Goal: Transaction & Acquisition: Download file/media

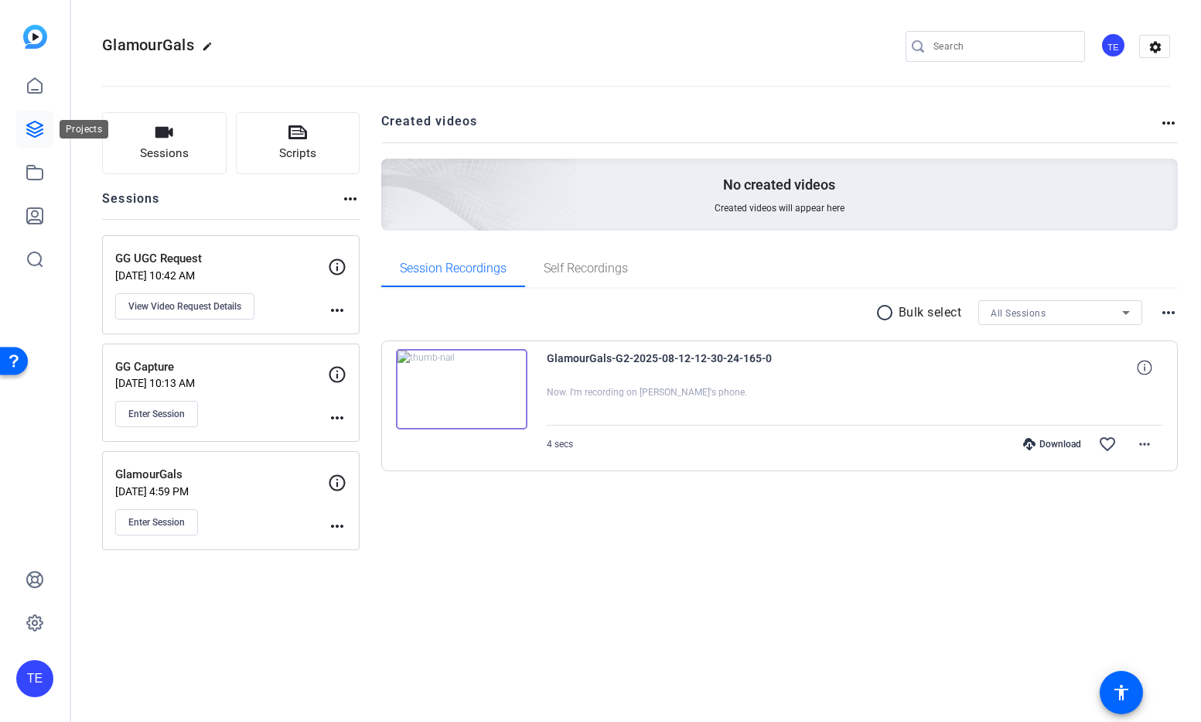
click at [36, 135] on icon at bounding box center [35, 129] width 19 height 19
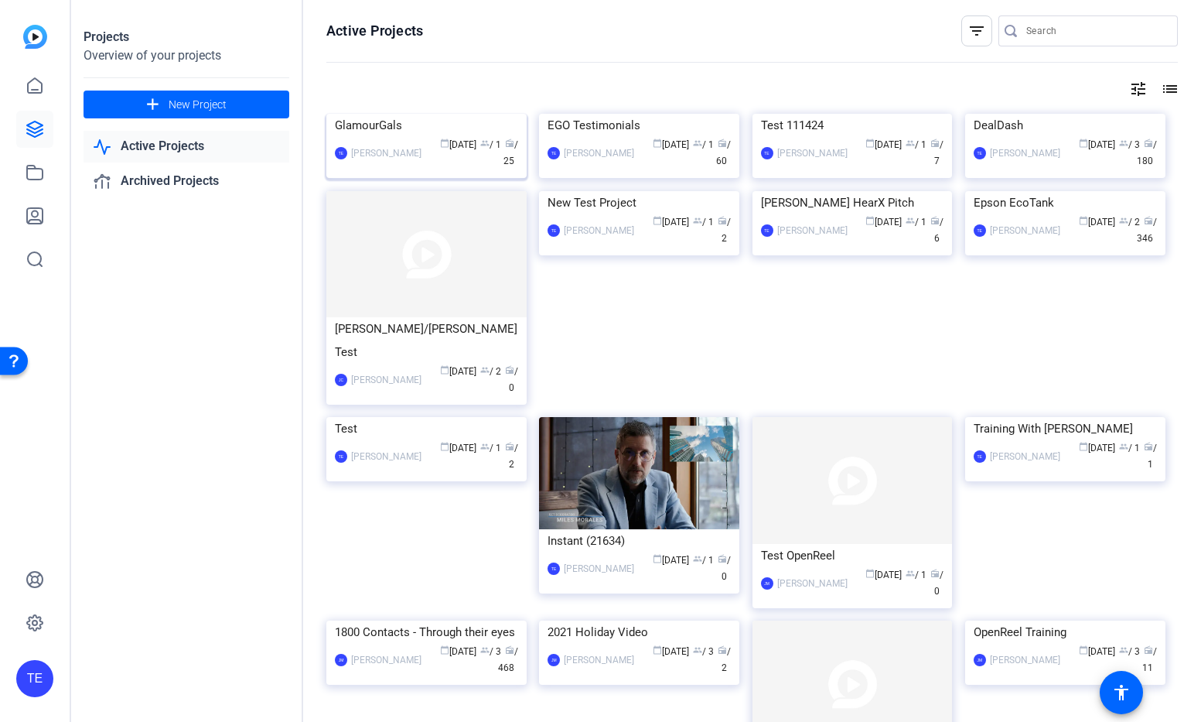
click at [448, 114] on img at bounding box center [426, 114] width 200 height 0
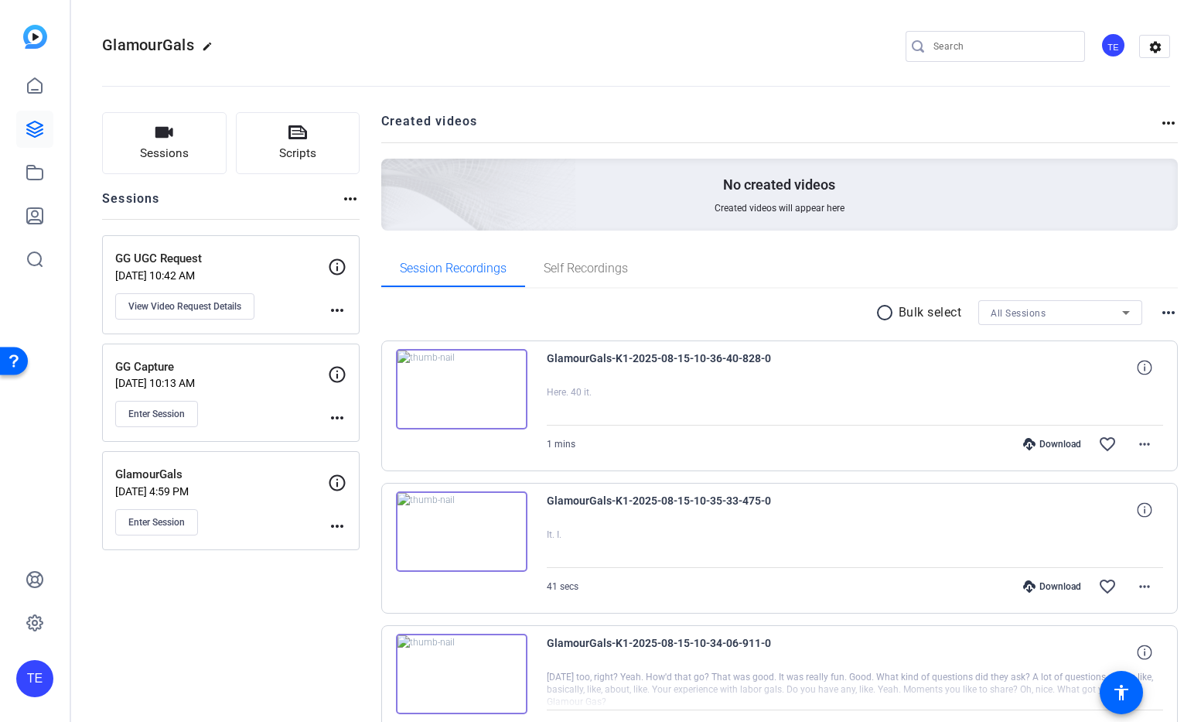
click at [886, 313] on mat-icon "radio_button_unchecked" at bounding box center [887, 312] width 23 height 19
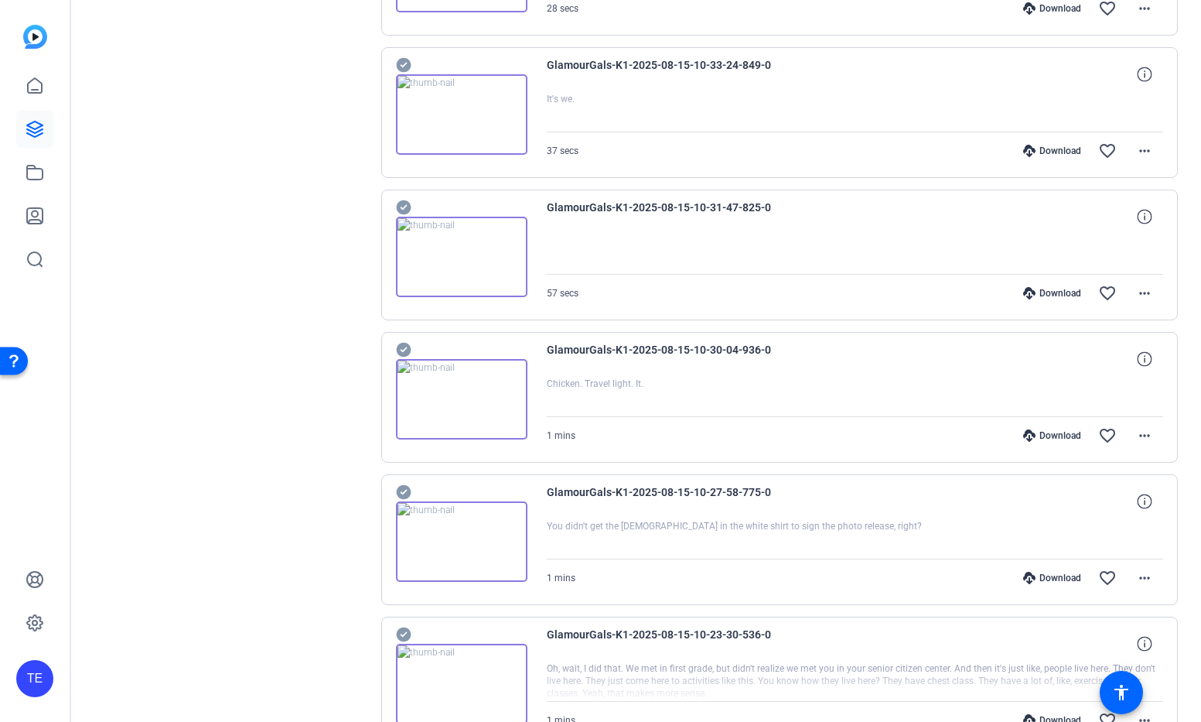
scroll to position [1127, 0]
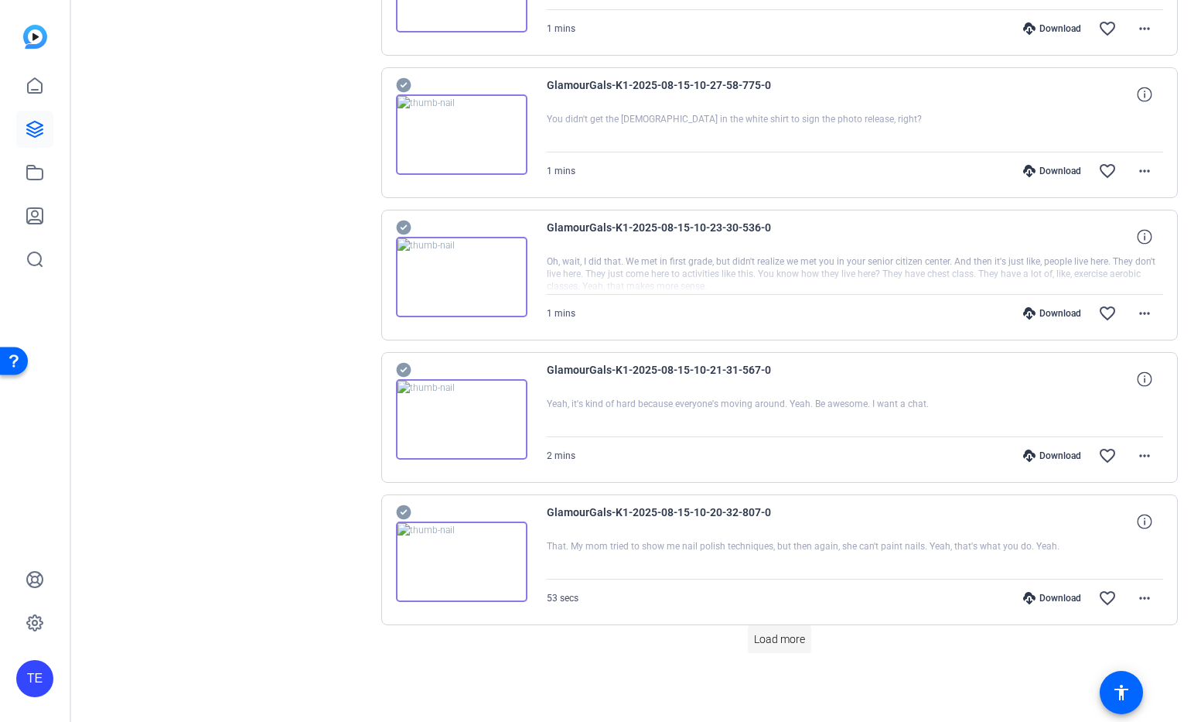
click at [793, 641] on span "Load more" at bounding box center [779, 639] width 51 height 16
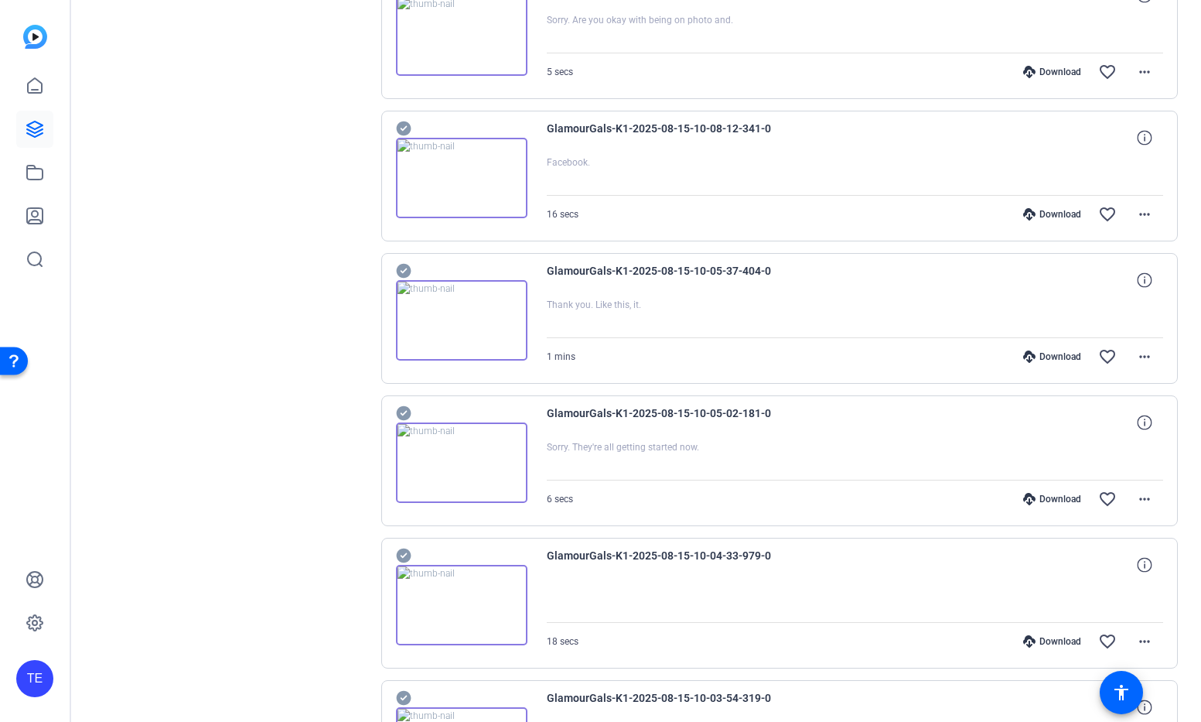
scroll to position [2551, 0]
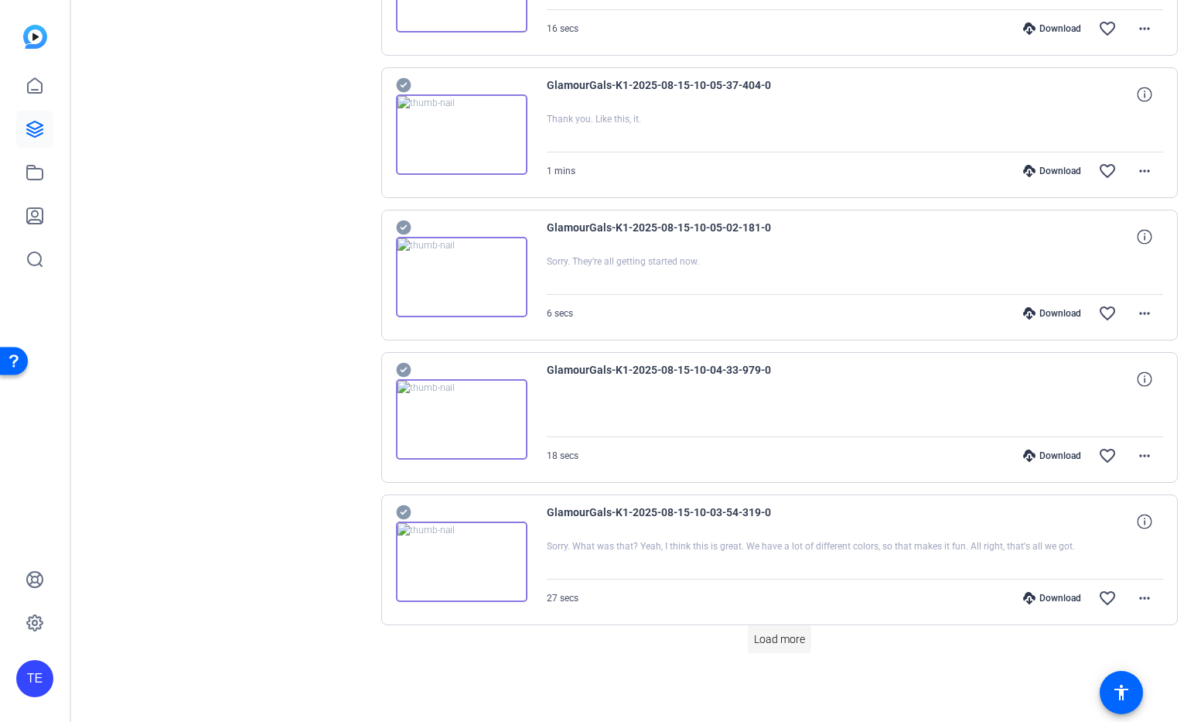
click at [799, 641] on span "Load more" at bounding box center [779, 639] width 51 height 16
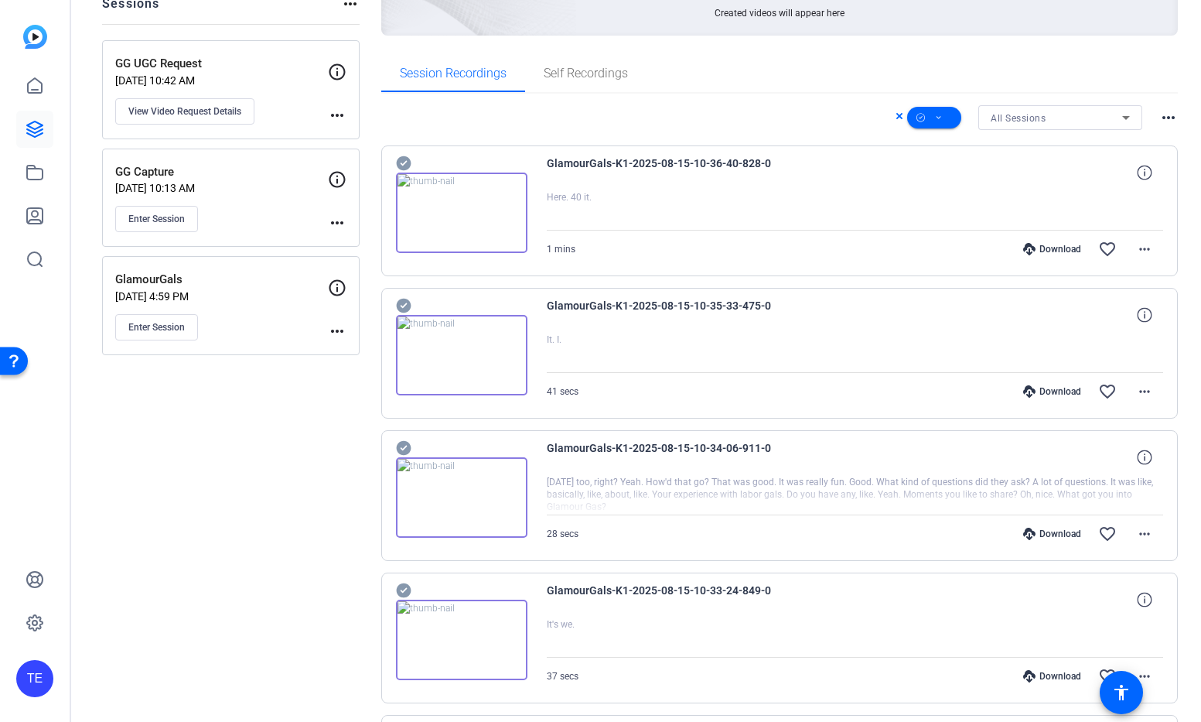
scroll to position [0, 0]
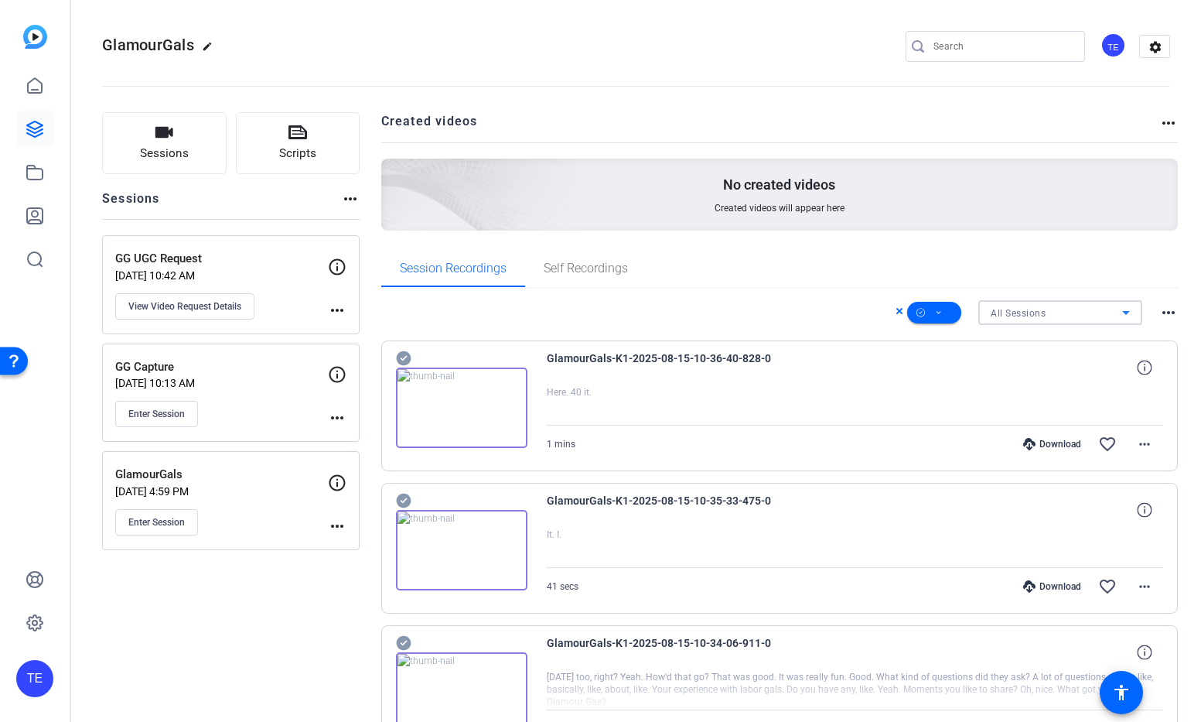
click at [1127, 316] on icon at bounding box center [1126, 312] width 19 height 19
click at [1127, 316] on div at bounding box center [600, 361] width 1201 height 722
click at [1170, 314] on mat-icon "more_horiz" at bounding box center [1169, 312] width 19 height 19
click at [1170, 314] on div at bounding box center [600, 361] width 1201 height 722
click at [941, 313] on icon at bounding box center [939, 312] width 8 height 19
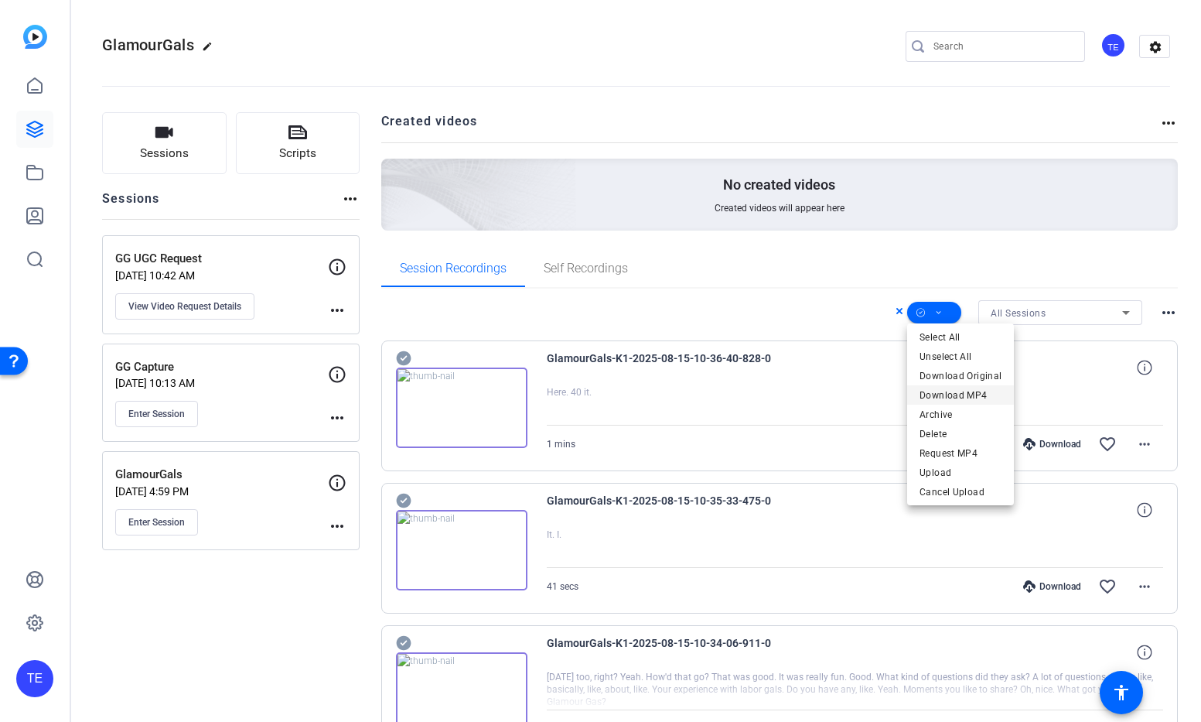
click at [952, 391] on span "Download MP4" at bounding box center [961, 395] width 82 height 19
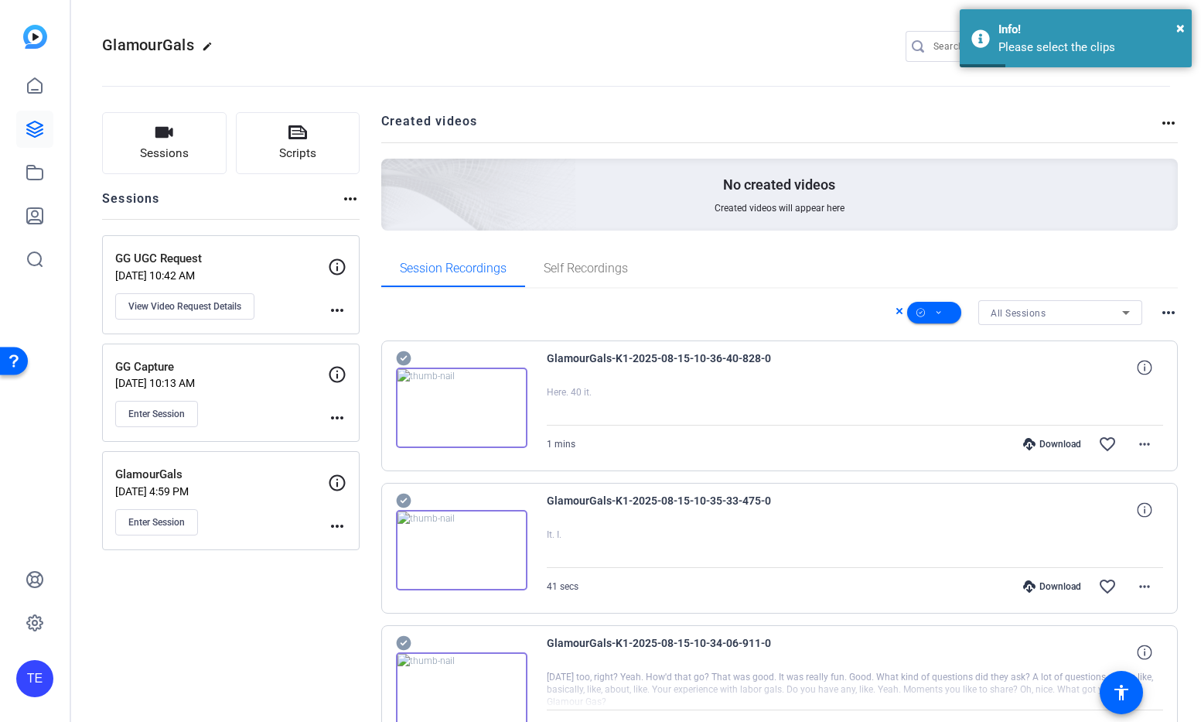
click at [401, 358] on icon at bounding box center [403, 358] width 15 height 15
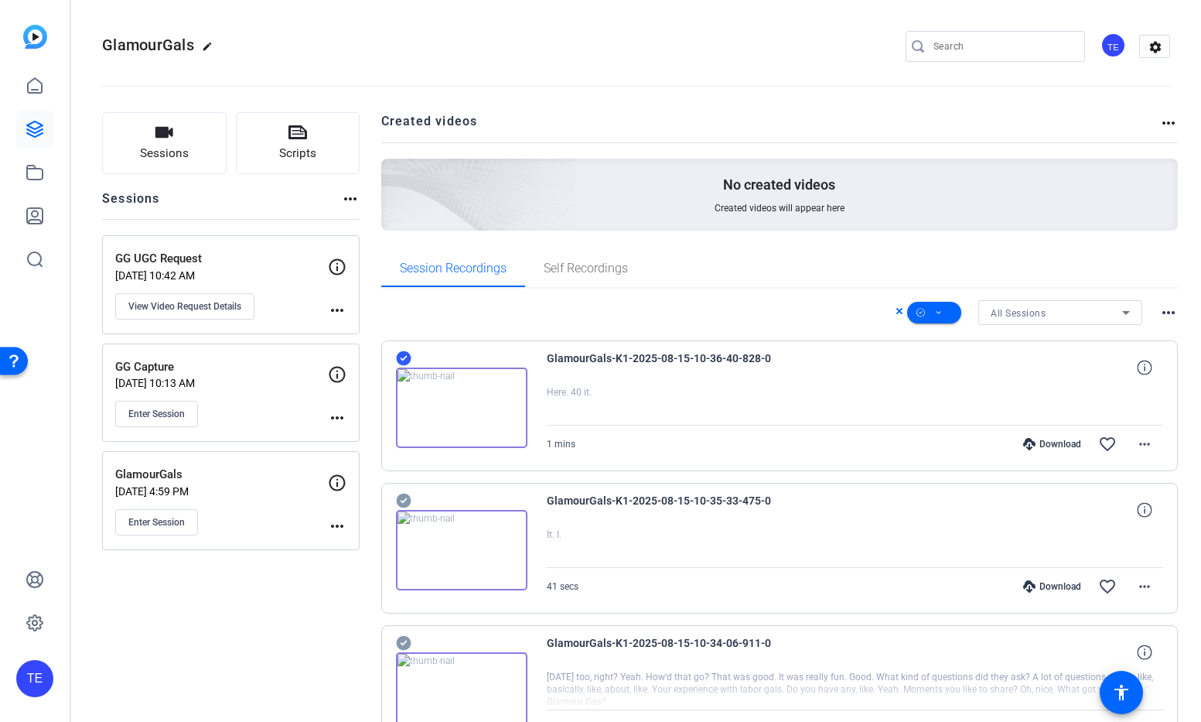
click at [402, 366] on icon at bounding box center [403, 358] width 15 height 15
drag, startPoint x: 405, startPoint y: 638, endPoint x: 414, endPoint y: 630, distance: 12.6
click at [405, 366] on icon at bounding box center [403, 358] width 15 height 15
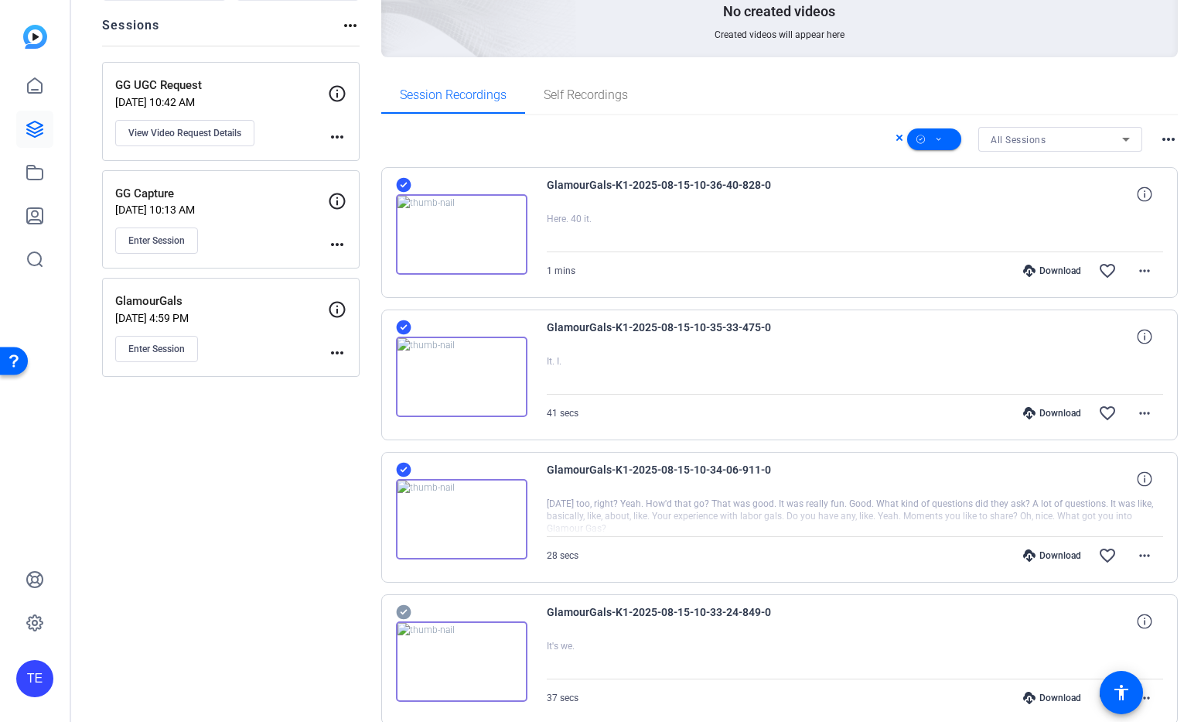
scroll to position [181, 0]
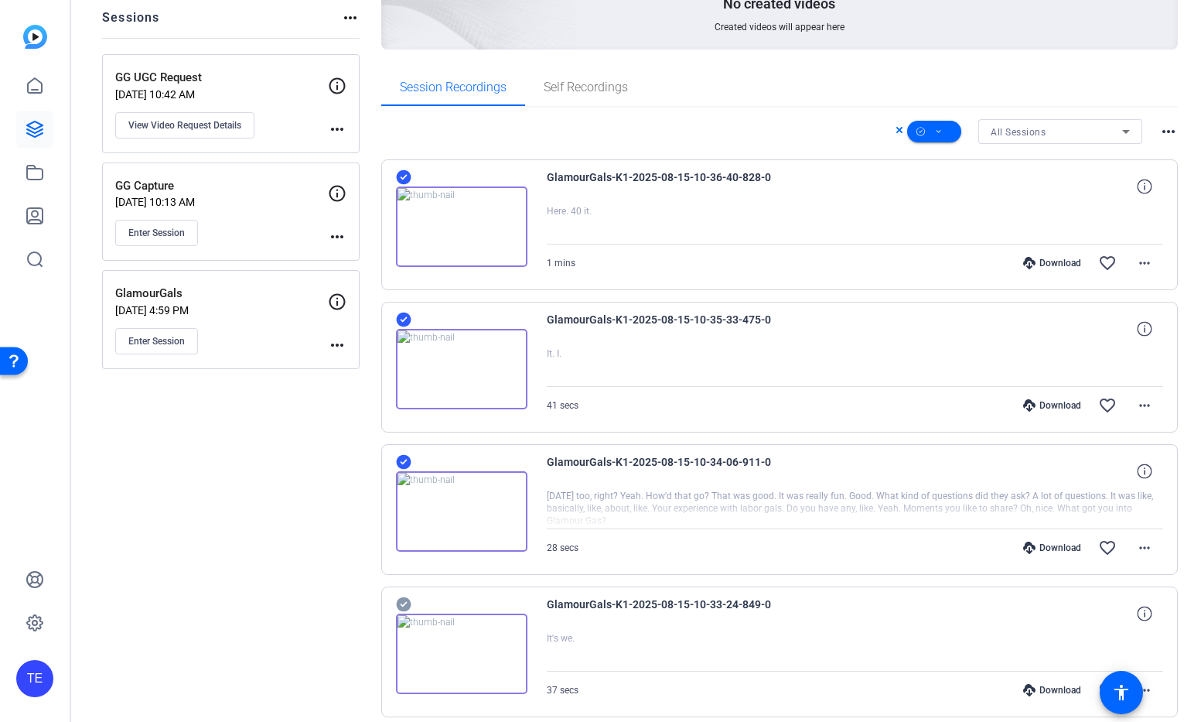
click at [402, 605] on icon at bounding box center [403, 604] width 15 height 19
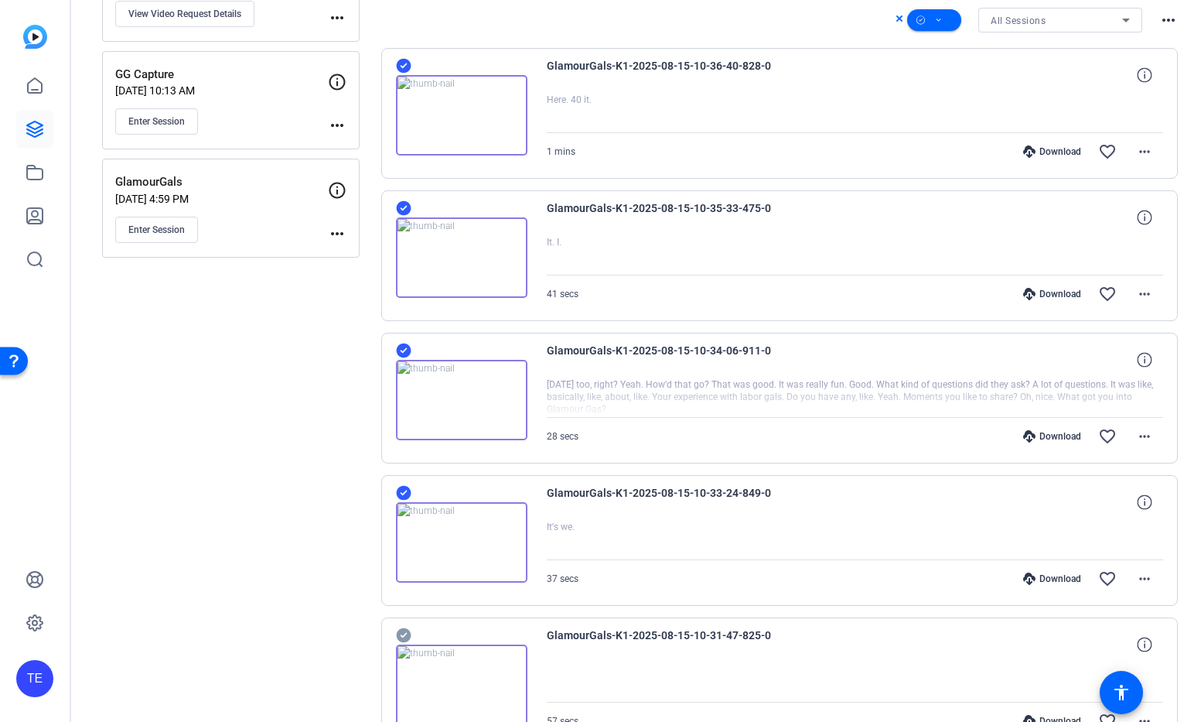
scroll to position [310, 0]
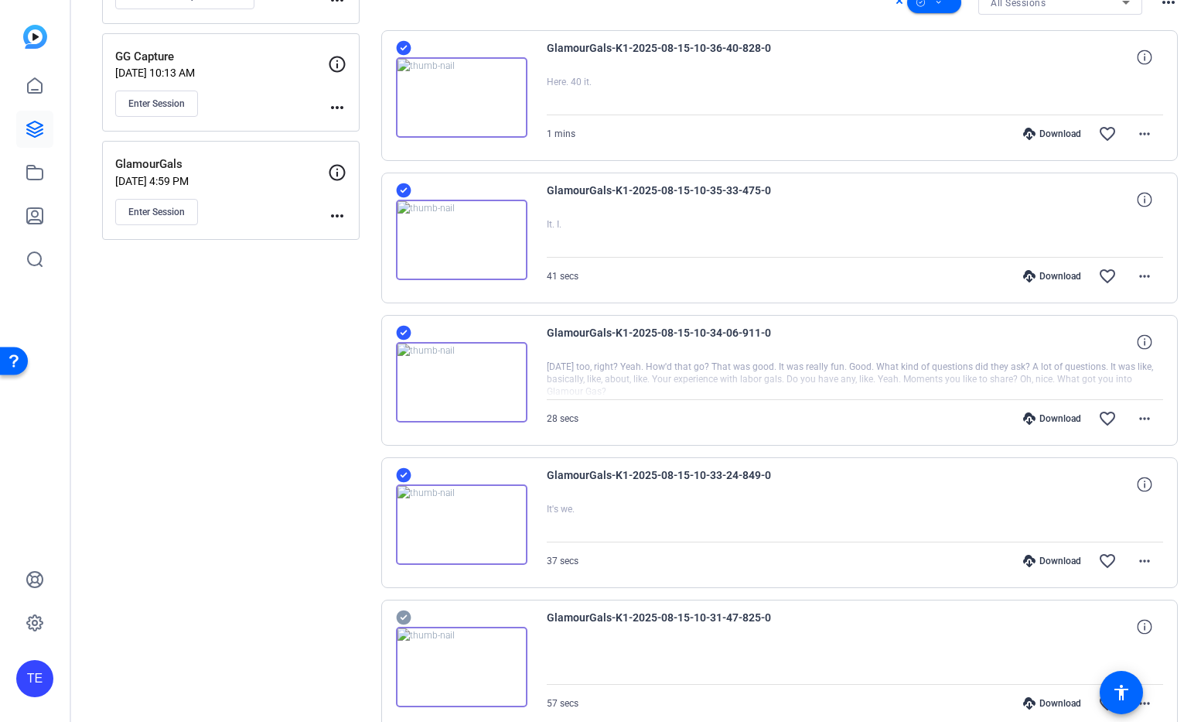
click at [401, 56] on icon at bounding box center [403, 48] width 15 height 15
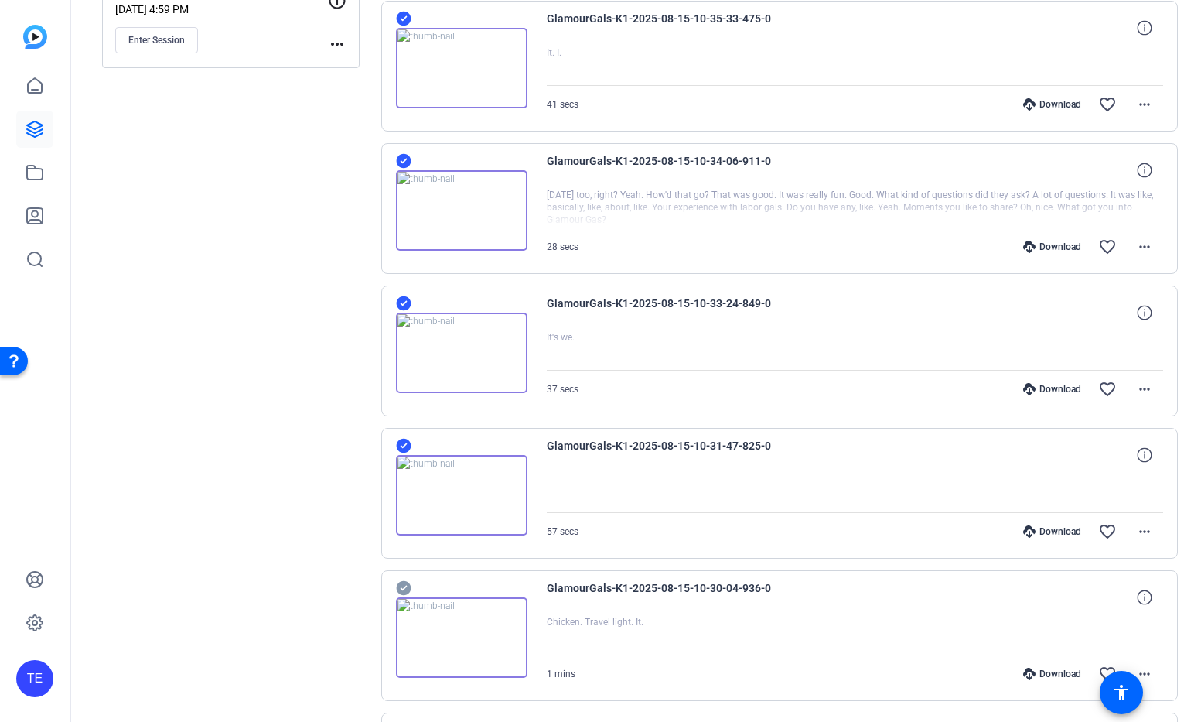
scroll to position [506, 0]
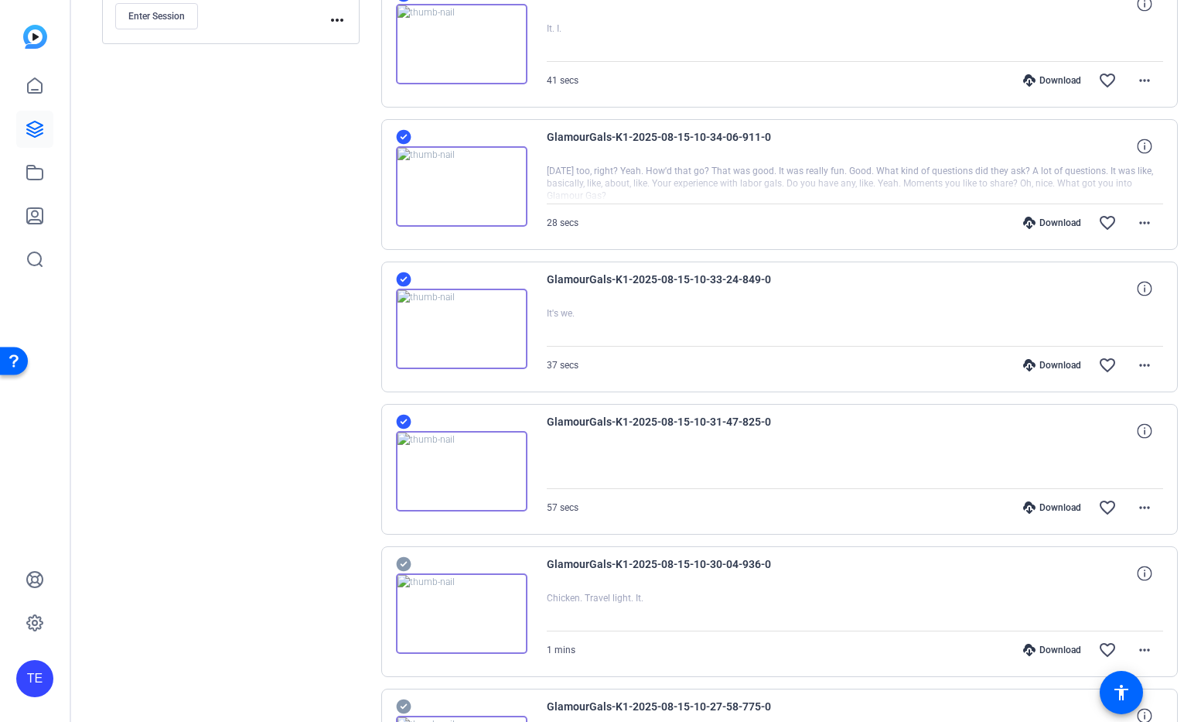
click at [404, 563] on icon at bounding box center [403, 564] width 15 height 19
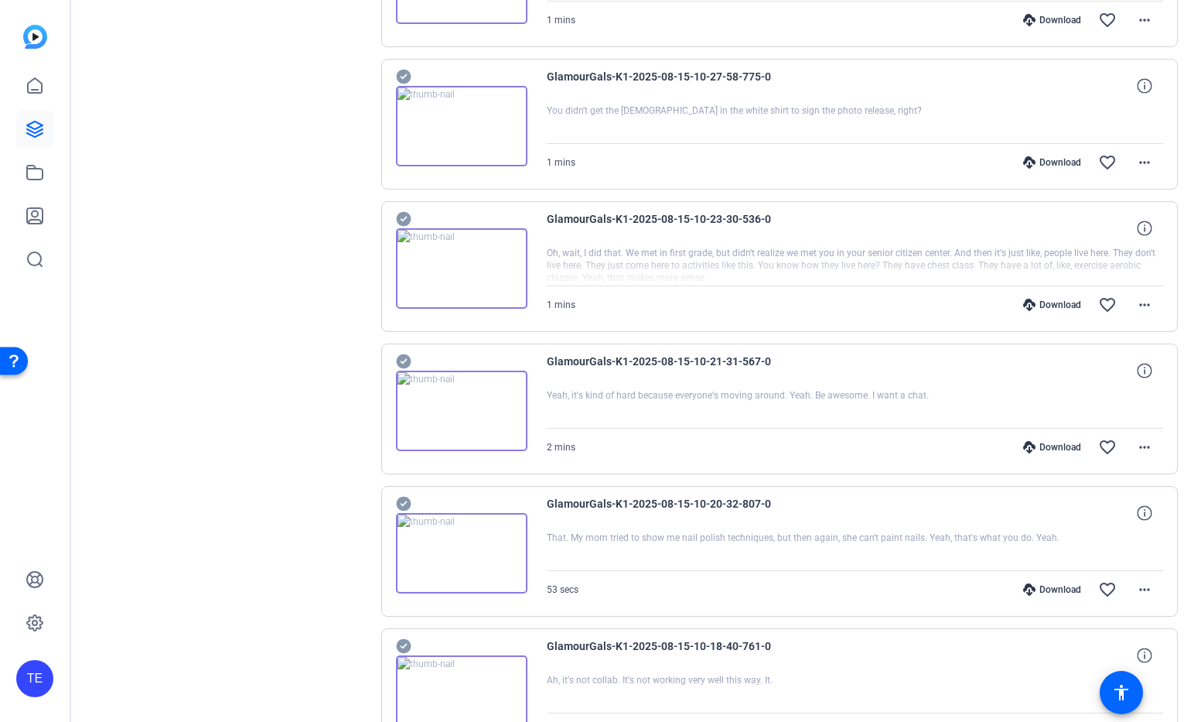
scroll to position [1133, 0]
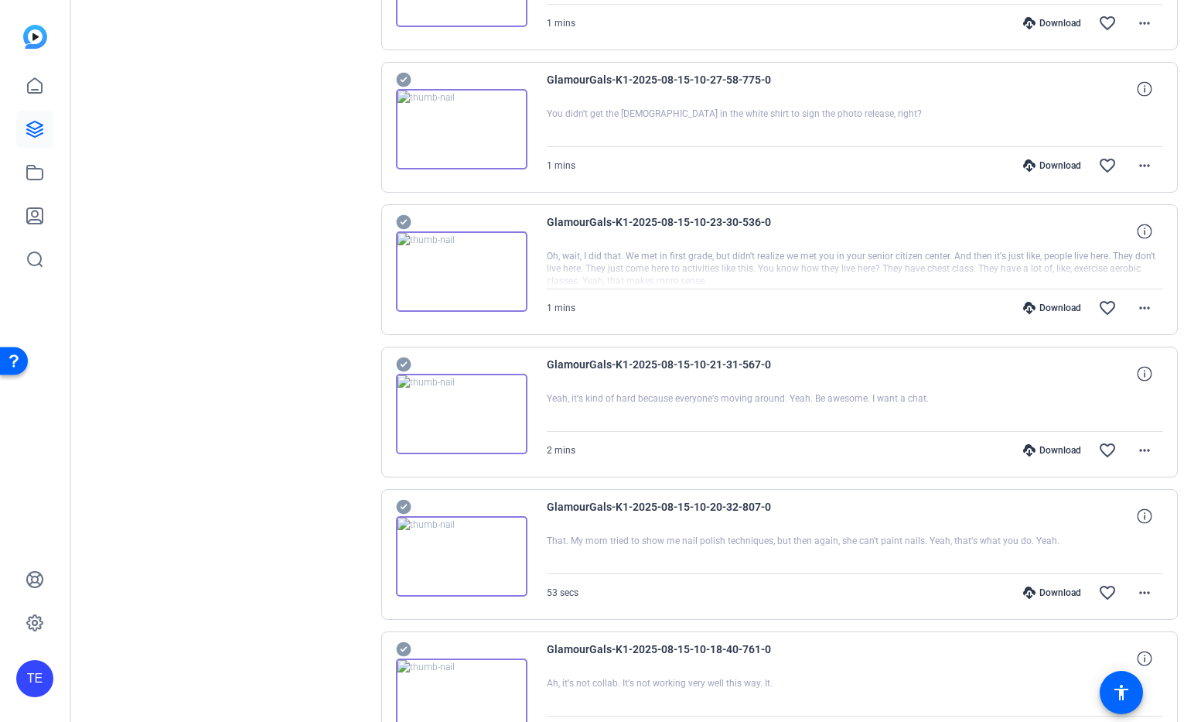
drag, startPoint x: 403, startPoint y: 217, endPoint x: 397, endPoint y: 286, distance: 69.9
drag, startPoint x: 401, startPoint y: 507, endPoint x: 401, endPoint y: 517, distance: 9.3
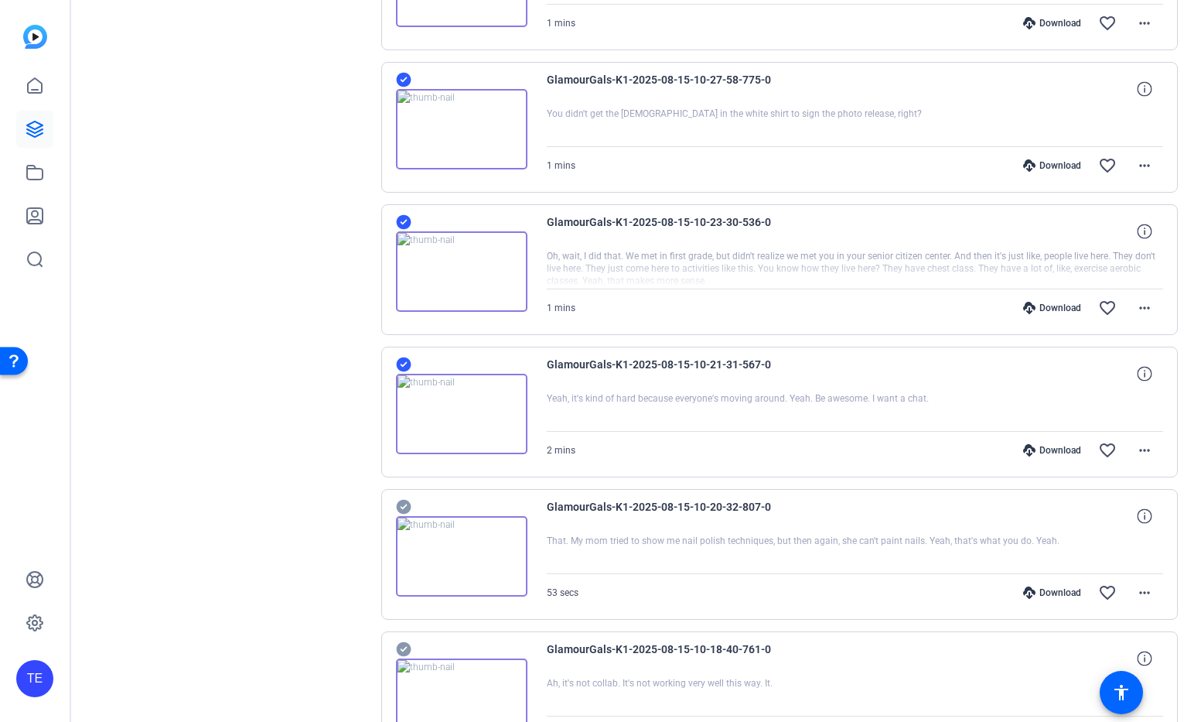
drag, startPoint x: 405, startPoint y: 646, endPoint x: 422, endPoint y: 579, distance: 69.6
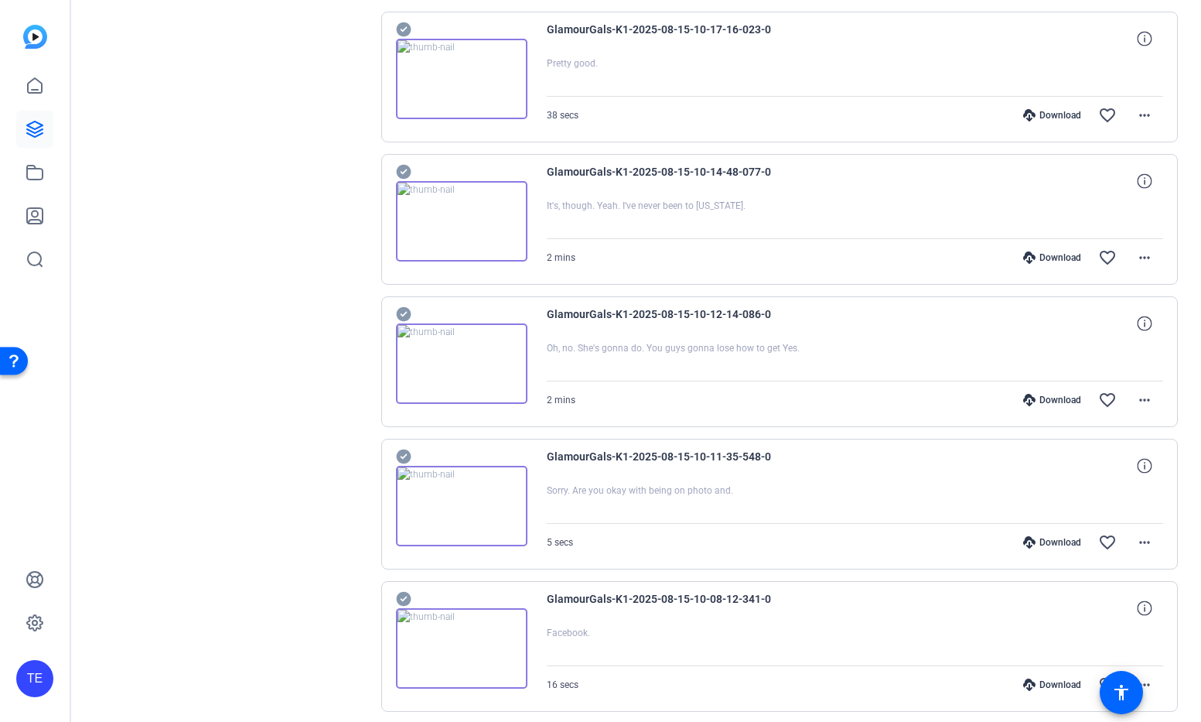
scroll to position [1892, 0]
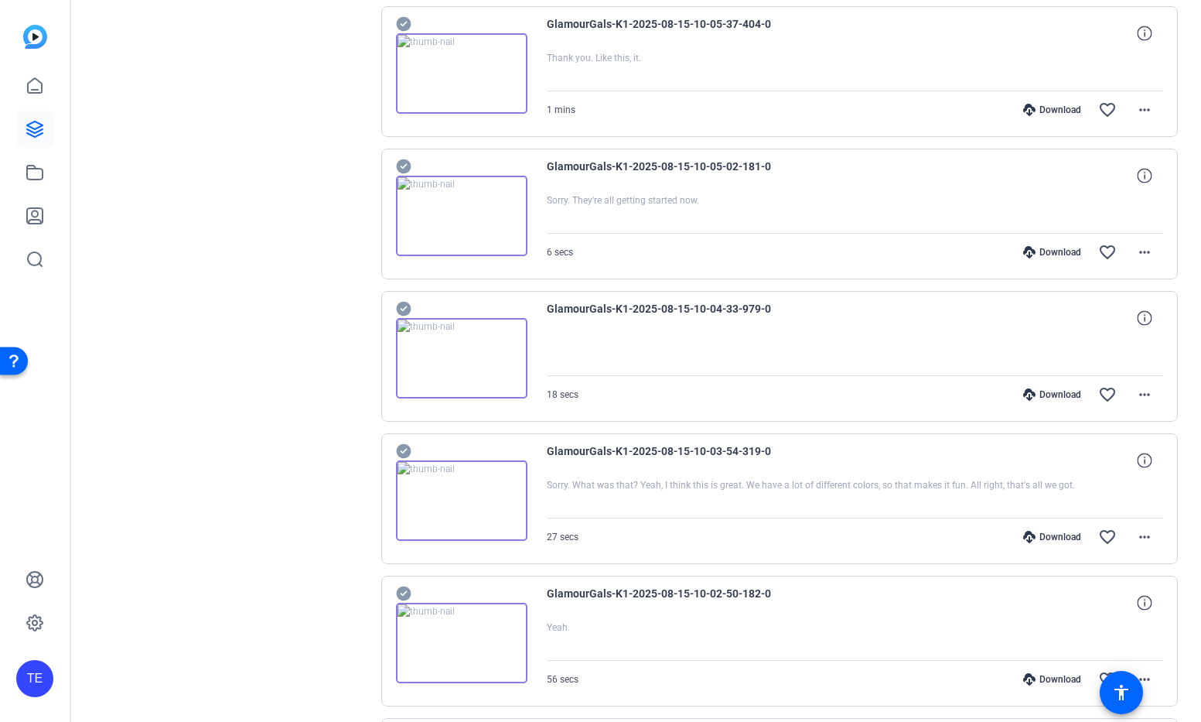
scroll to position [2614, 0]
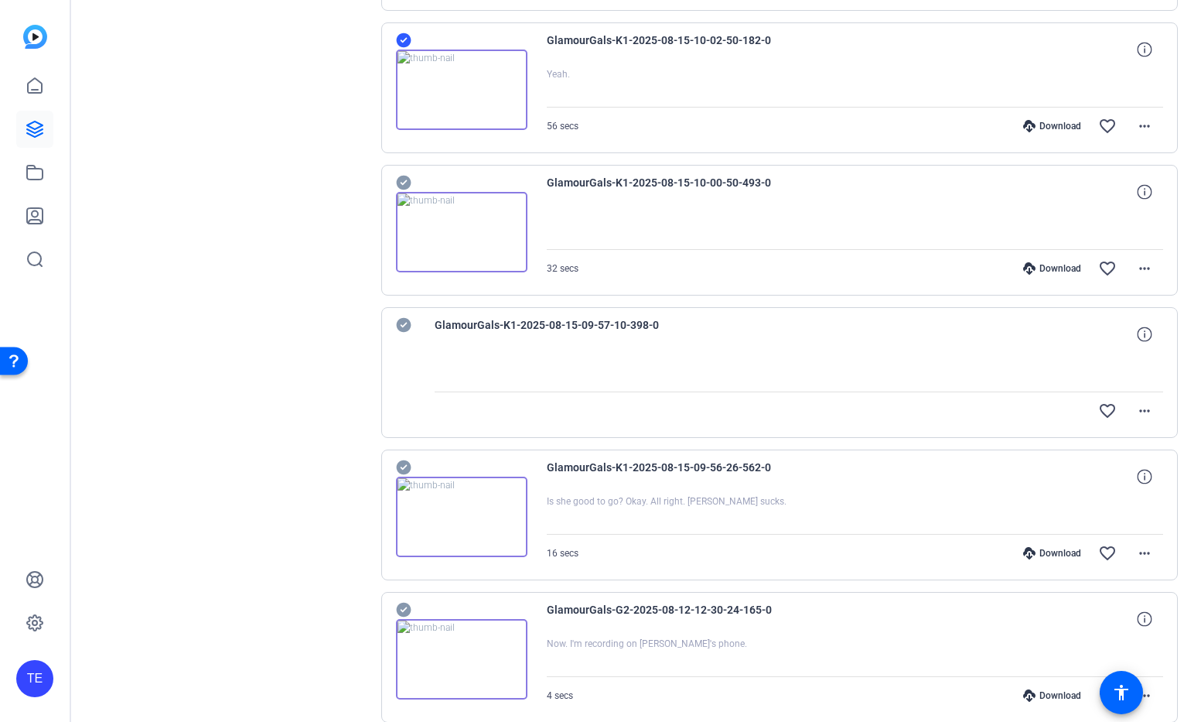
scroll to position [3169, 0]
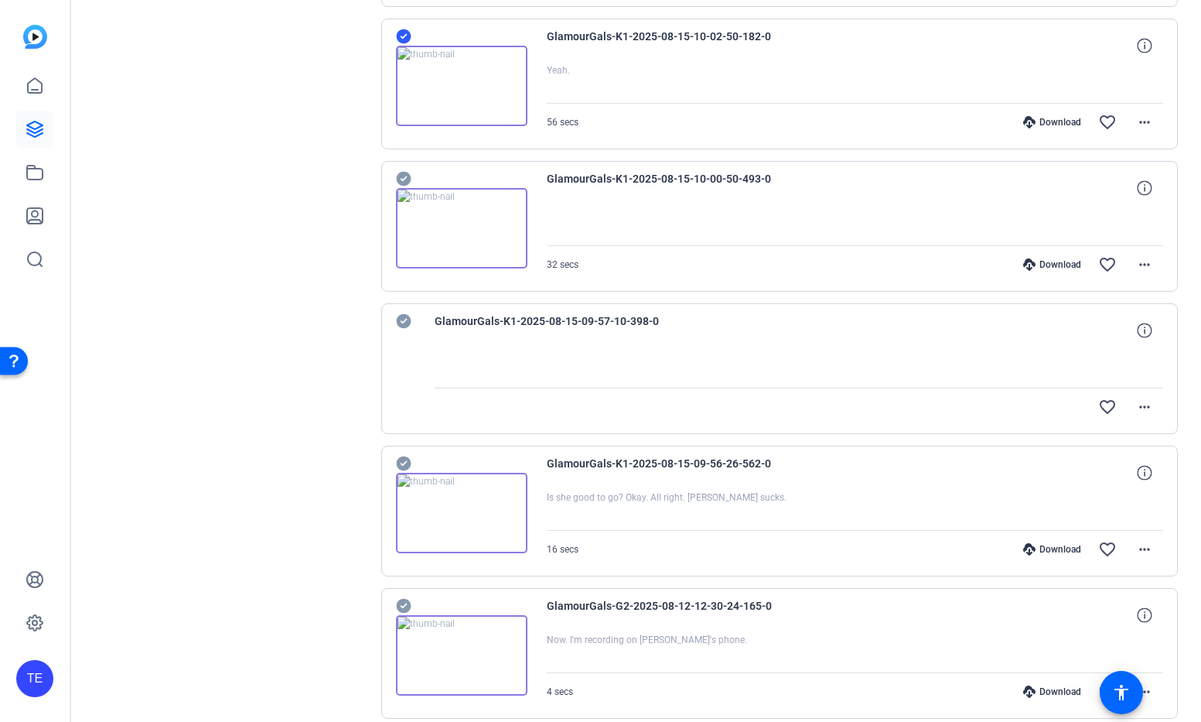
drag, startPoint x: 402, startPoint y: 178, endPoint x: 401, endPoint y: 190, distance: 11.6
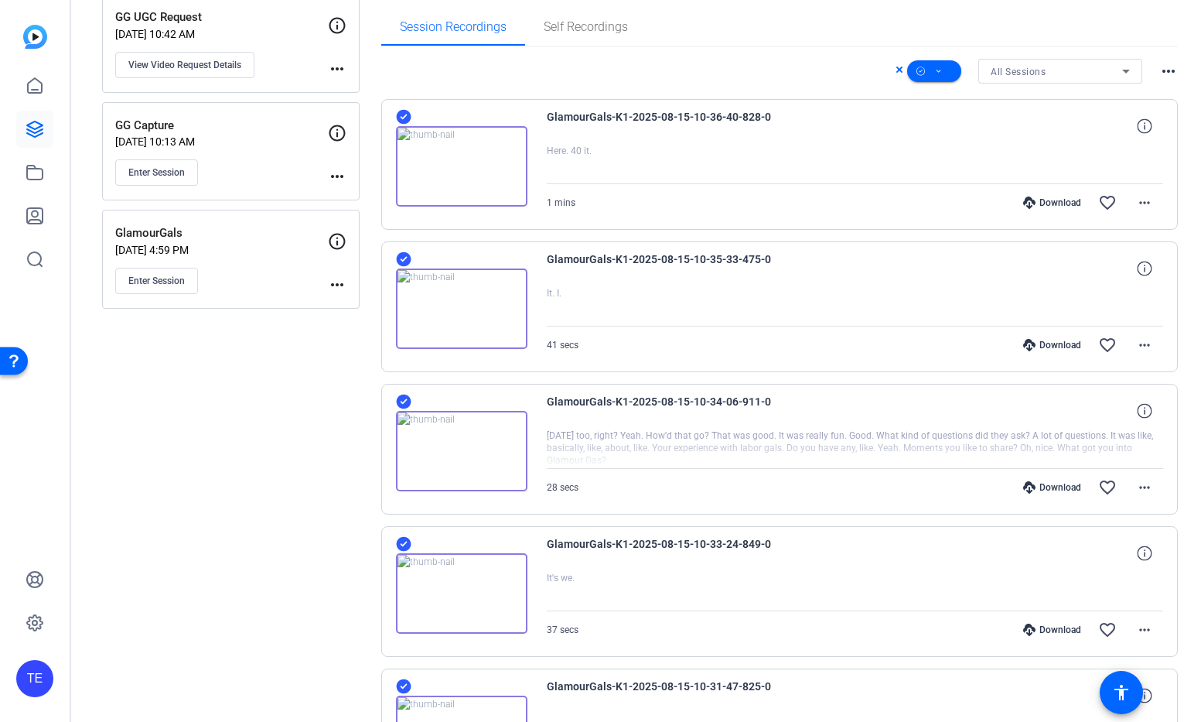
scroll to position [0, 0]
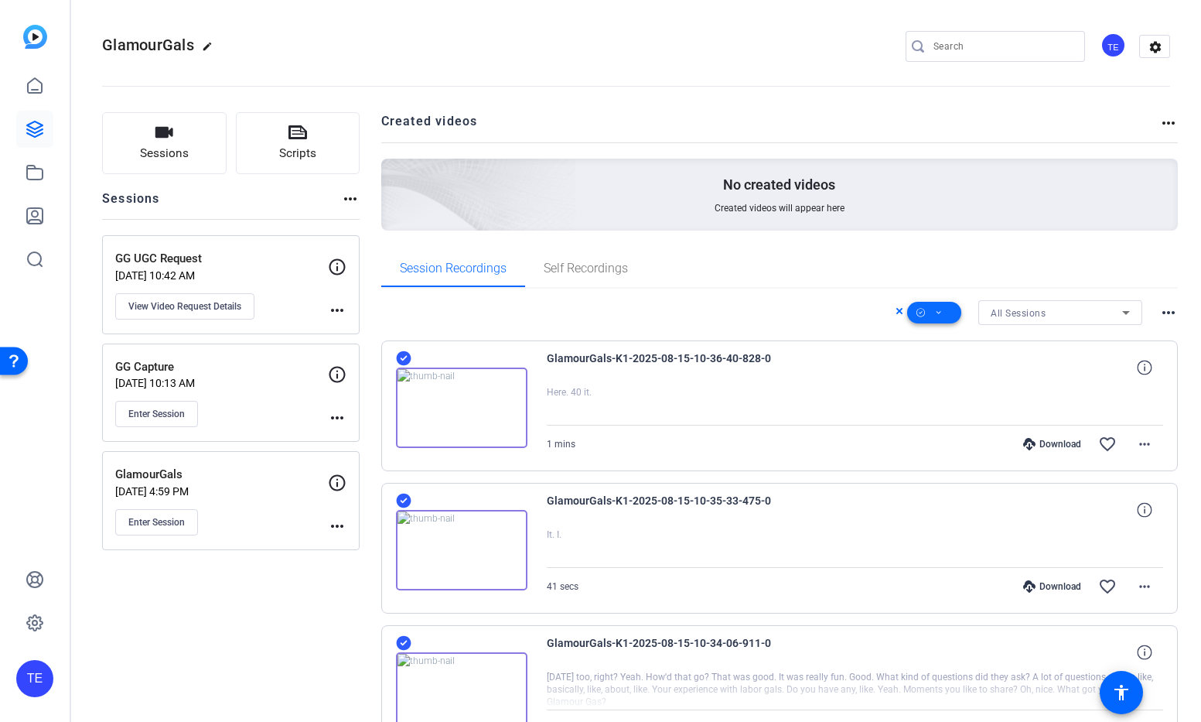
click at [940, 314] on icon at bounding box center [939, 312] width 8 height 19
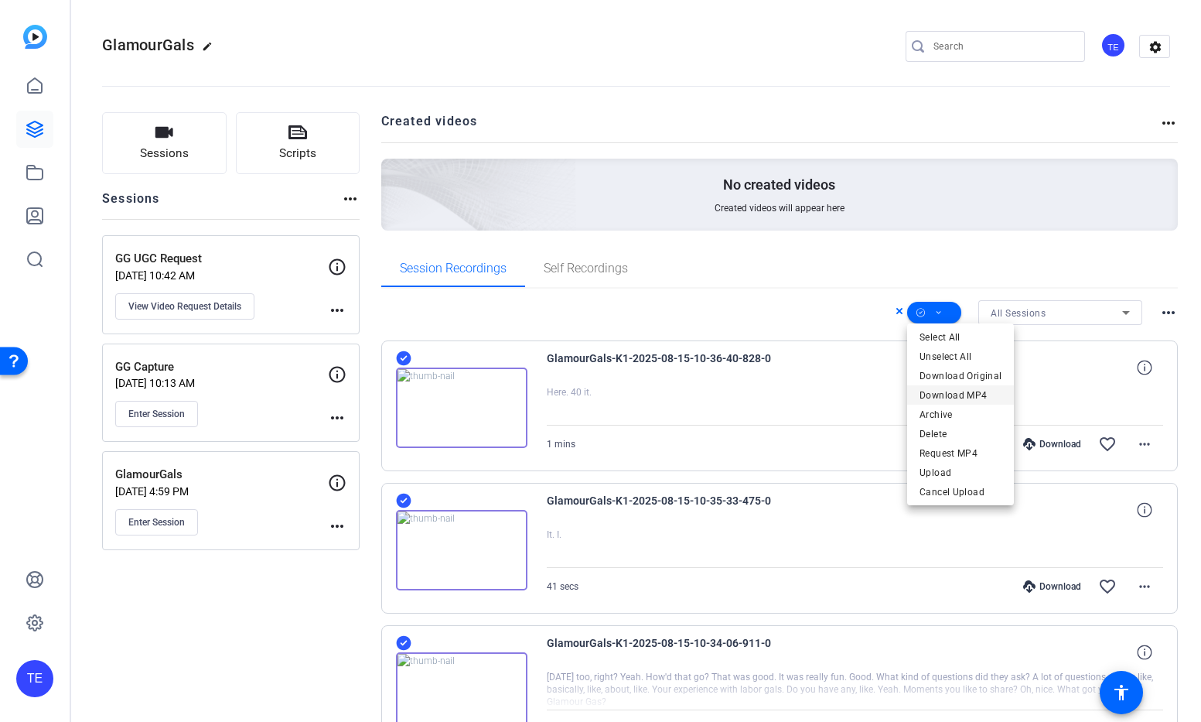
click at [953, 391] on span "Download MP4" at bounding box center [961, 395] width 82 height 19
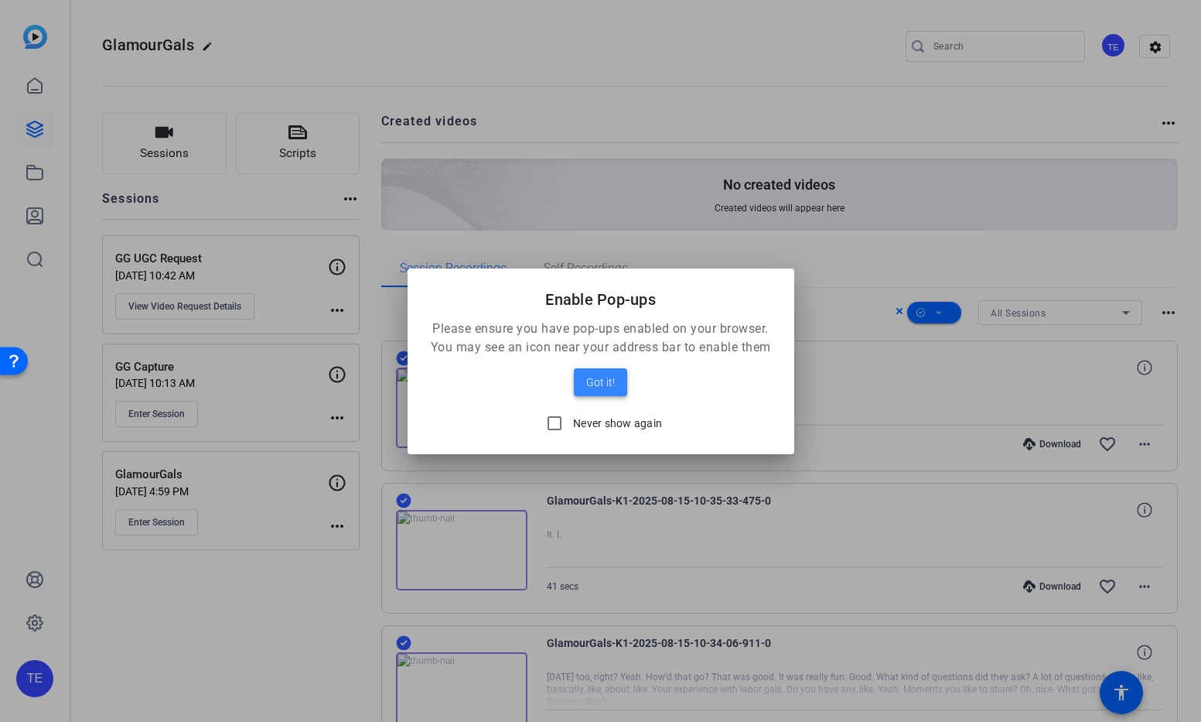
click at [603, 380] on span "Got it!" at bounding box center [600, 382] width 29 height 19
